Goal: Transaction & Acquisition: Purchase product/service

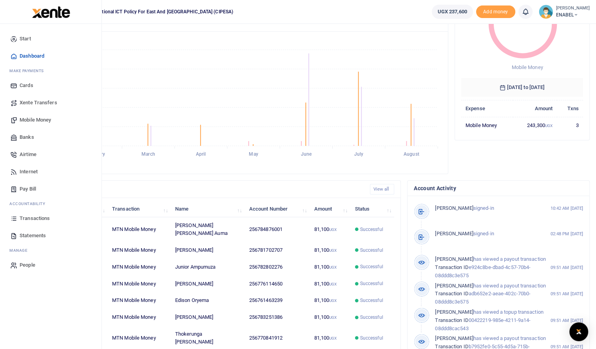
scroll to position [79, 0]
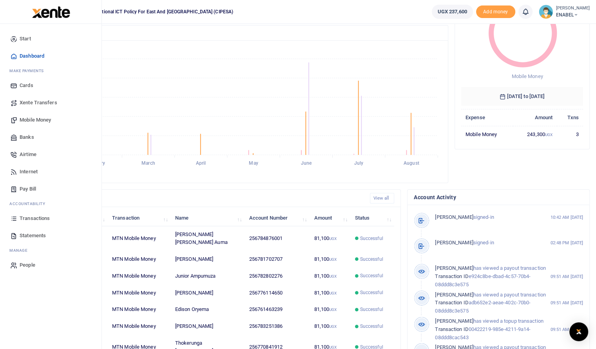
click at [33, 235] on span "Statements" at bounding box center [33, 235] width 26 height 8
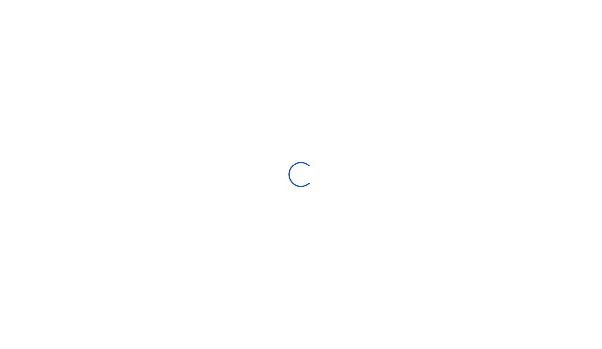
select select "ALL"
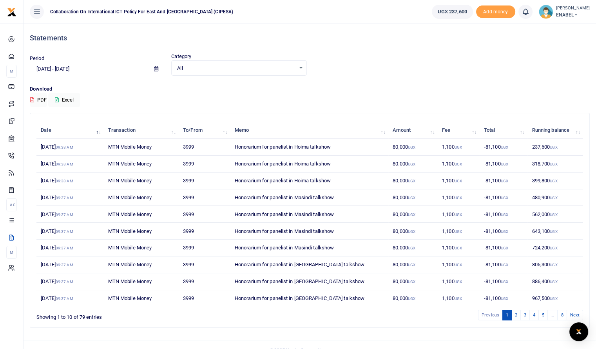
click at [157, 68] on icon at bounding box center [156, 68] width 4 height 5
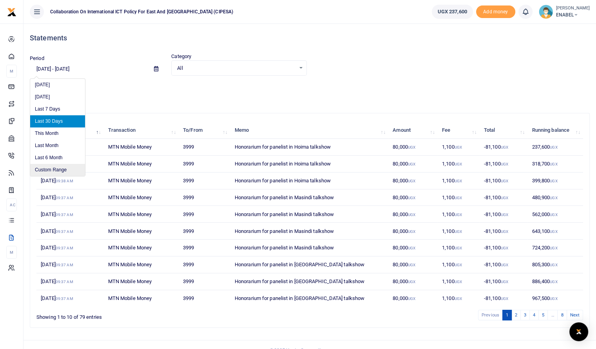
click at [49, 168] on li "Custom Range" at bounding box center [57, 170] width 55 height 12
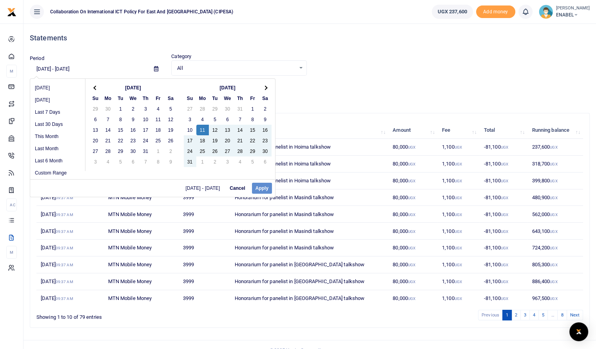
click at [260, 188] on div "07/16/2025 - 07/22/2025 Cancel Apply" at bounding box center [152, 188] width 245 height 18
click at [261, 188] on div "08/11/2025 - 08/11/2025 Cancel Apply" at bounding box center [152, 188] width 245 height 18
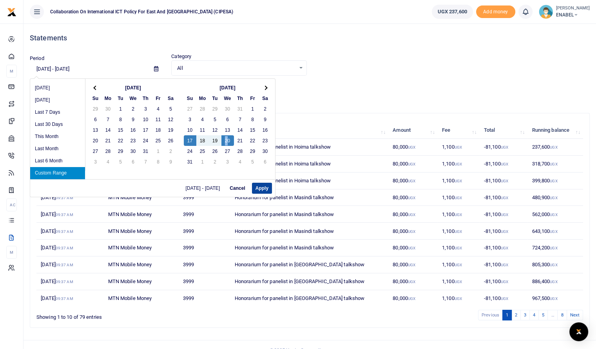
click at [259, 190] on button "Apply" at bounding box center [262, 188] width 20 height 11
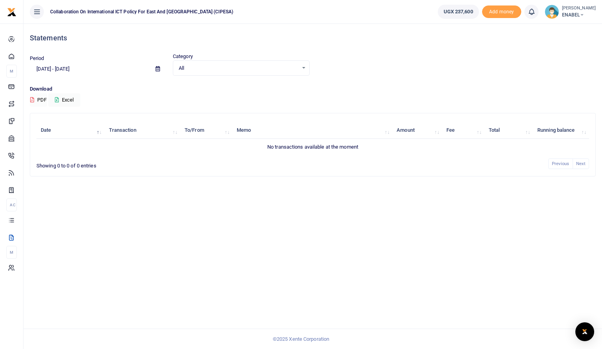
click at [43, 99] on button "PDF" at bounding box center [38, 99] width 17 height 13
click at [158, 65] on span at bounding box center [158, 68] width 18 height 13
click at [157, 70] on icon at bounding box center [157, 68] width 4 height 5
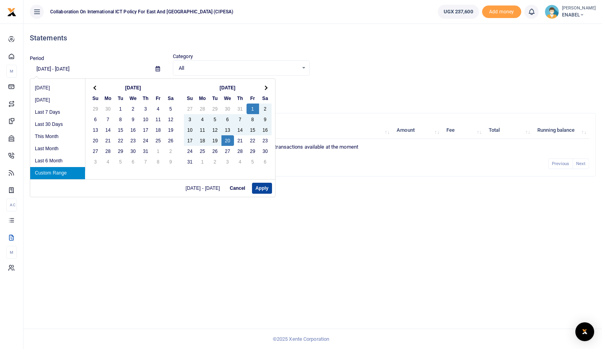
click at [259, 191] on button "Apply" at bounding box center [262, 188] width 20 height 11
type input "08/01/2025 - 08/20/2025"
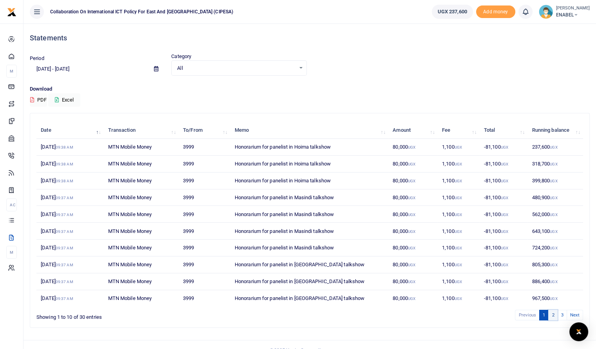
click at [552, 314] on link "2" at bounding box center [552, 314] width 9 height 11
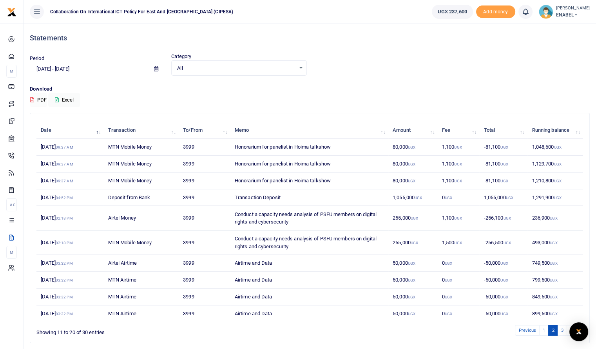
click at [45, 100] on button "PDF" at bounding box center [38, 99] width 17 height 13
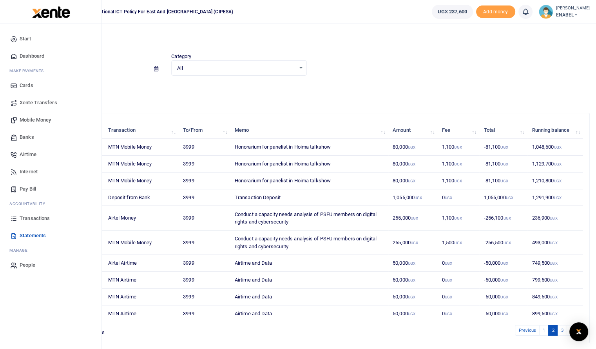
click at [29, 58] on span "Dashboard" at bounding box center [32, 56] width 25 height 8
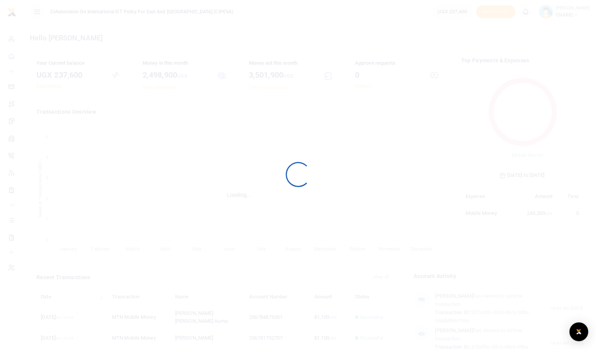
scroll to position [6, 6]
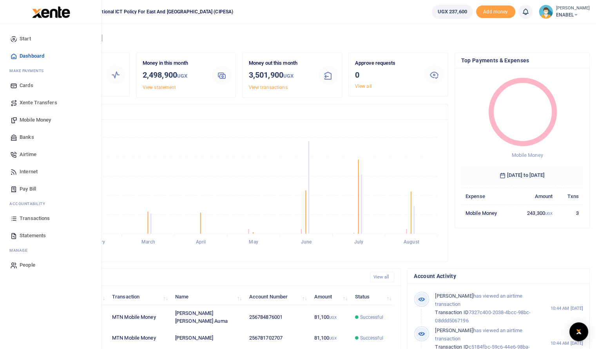
click at [38, 116] on span "Mobile Money" at bounding box center [35, 120] width 31 height 8
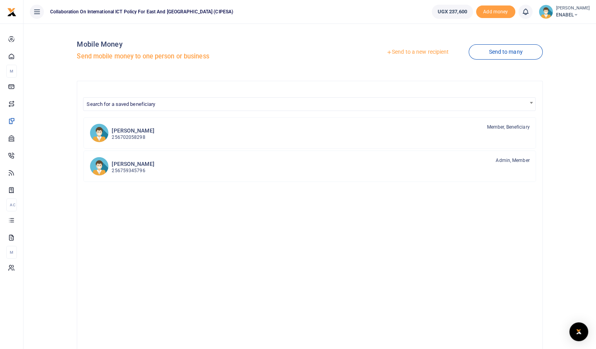
click at [416, 53] on link "Send to a new recipient" at bounding box center [417, 52] width 102 height 14
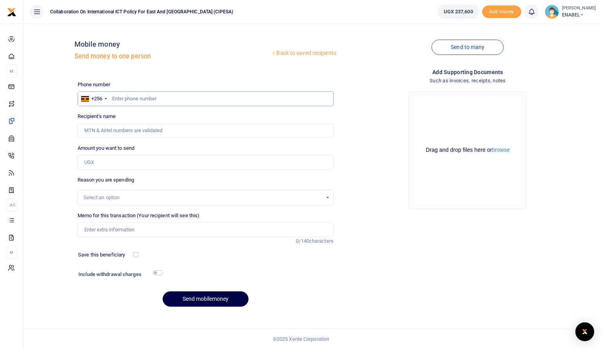
click at [141, 101] on input "text" at bounding box center [206, 98] width 256 height 15
type input "0"
type input "785956157"
type input "[PERSON_NAME]"
type input "785956157"
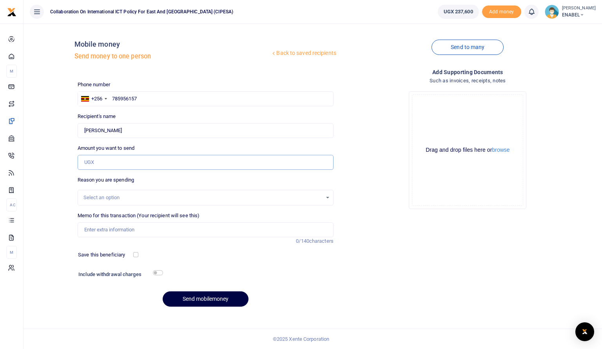
click at [123, 160] on input "Amount you want to send" at bounding box center [206, 162] width 256 height 15
type input "111,000"
click at [141, 193] on div "Select an option" at bounding box center [202, 197] width 239 height 8
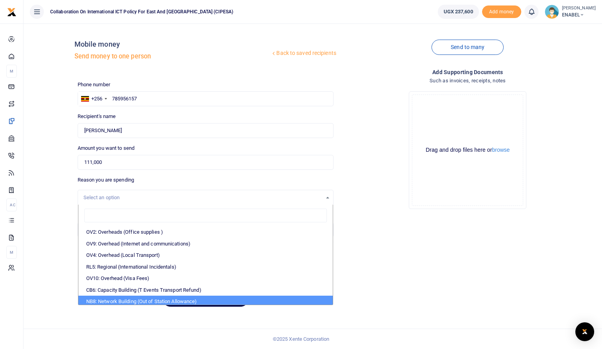
click at [177, 301] on li "NB8: Network Building (Out of Station Allowance)" at bounding box center [205, 301] width 254 height 12
select select "106"
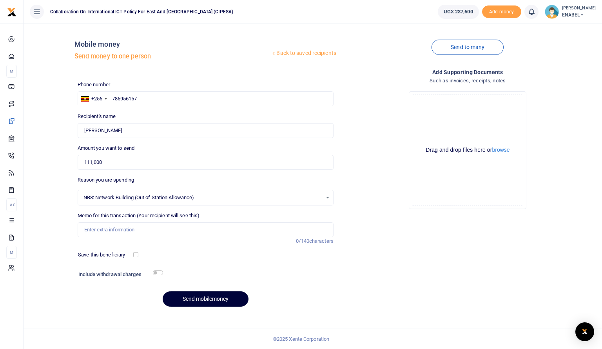
click at [210, 299] on button "Send mobilemoney" at bounding box center [206, 298] width 86 height 15
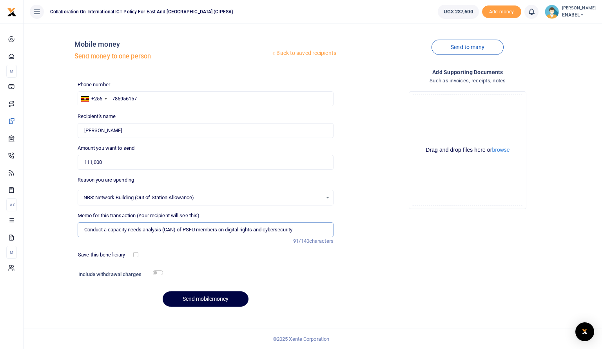
click at [177, 232] on input "Conduct a capacity needs analysis (CAN) of PSFU members on digital rights and c…" at bounding box center [206, 229] width 256 height 15
type input "Conduct a capacity needs analysis of PSFU members on digital rights and cyberse…"
click at [206, 296] on button "Send mobilemoney" at bounding box center [206, 298] width 86 height 15
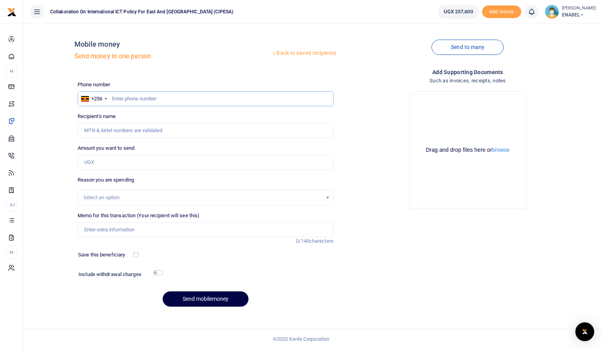
click at [152, 98] on input "text" at bounding box center [206, 98] width 256 height 15
type input "702970465"
type input "Martin Arinaitwe"
type input "702970465"
click at [119, 160] on input "Amount you want to send" at bounding box center [206, 162] width 256 height 15
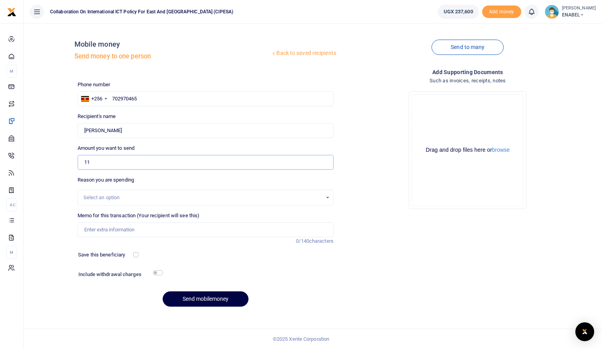
type input "111,000"
click at [121, 197] on div "Select an option" at bounding box center [202, 197] width 239 height 8
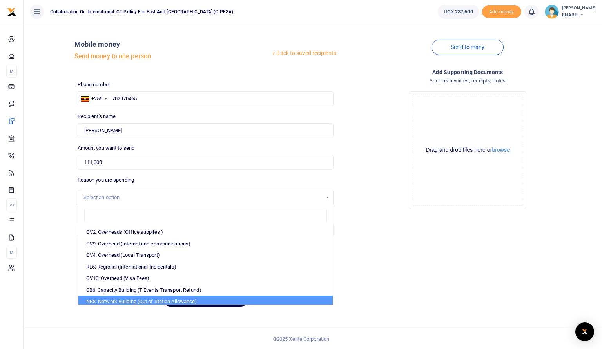
click at [164, 301] on li "NB8: Network Building (Out of Station Allowance)" at bounding box center [205, 301] width 254 height 12
select select "106"
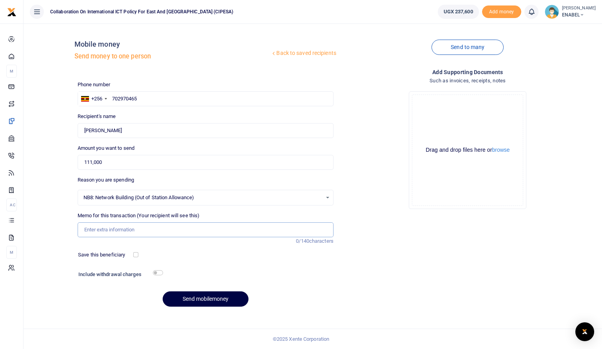
click at [129, 228] on input "Memo for this transaction (Your recipient will see this)" at bounding box center [206, 229] width 256 height 15
type input "Conduct a capacity needs analysis of PSFU members on digital rights and cyberse…"
click at [216, 298] on button "Send mobilemoney" at bounding box center [206, 298] width 86 height 15
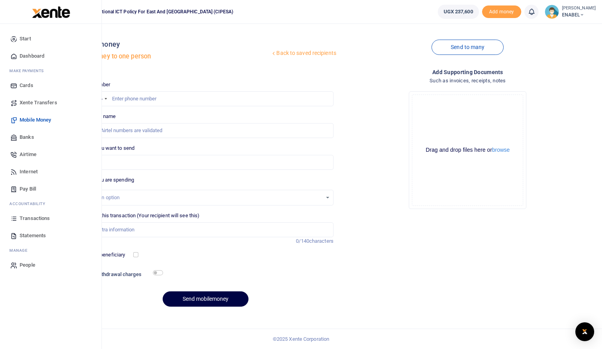
click at [19, 35] on link "Start" at bounding box center [50, 38] width 89 height 17
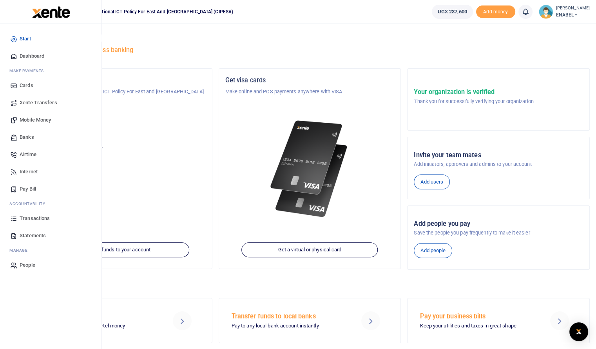
click at [31, 57] on span "Dashboard" at bounding box center [32, 56] width 25 height 8
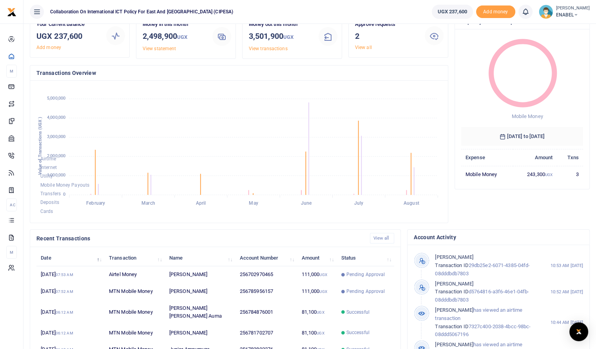
scroll to position [39, 0]
